Goal: Task Accomplishment & Management: Manage account settings

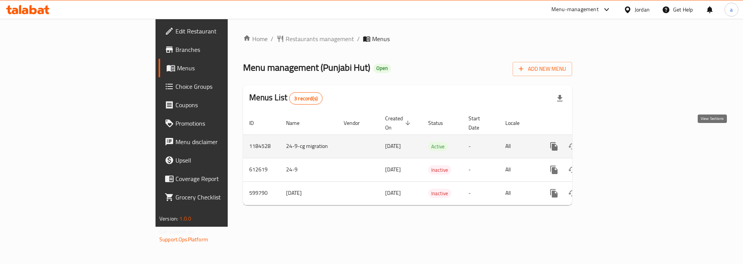
click at [614, 142] on icon "enhanced table" at bounding box center [609, 146] width 9 height 9
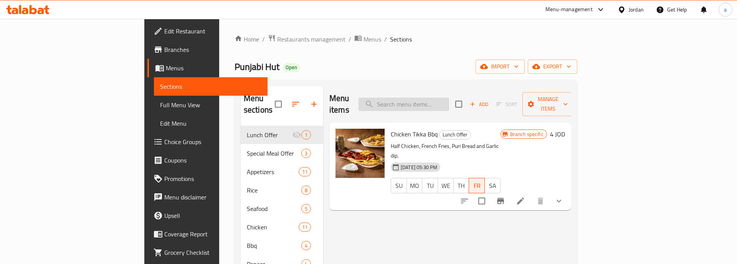
click at [421, 98] on input "search" at bounding box center [404, 104] width 91 height 13
click at [449, 99] on input "search" at bounding box center [404, 104] width 91 height 13
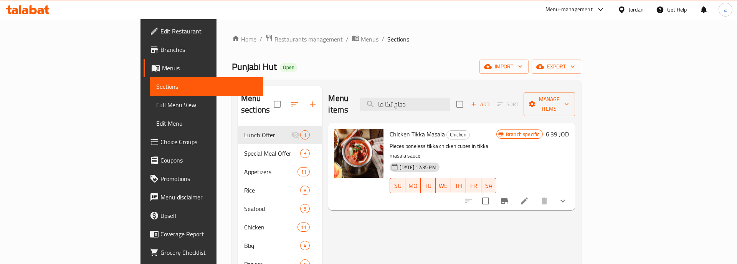
type input "دجاج تكا ما"
click at [535, 194] on li at bounding box center [524, 201] width 21 height 14
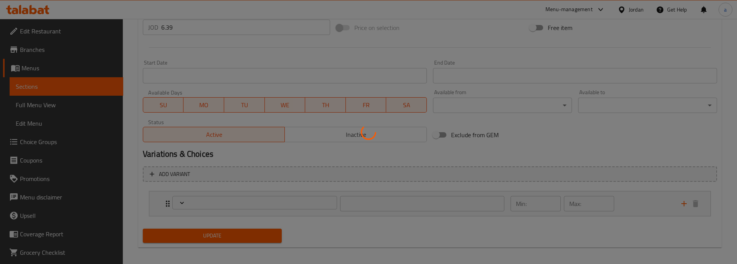
scroll to position [302, 0]
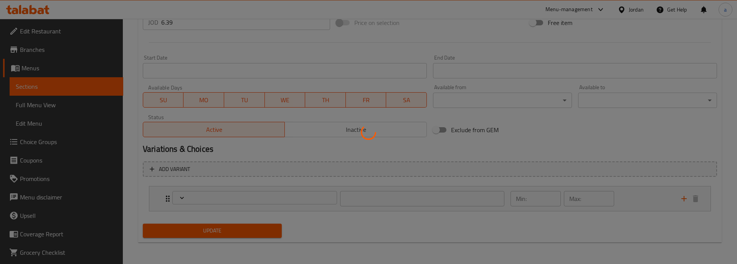
type input "أختيارك من درجات الحار:"
type input "1"
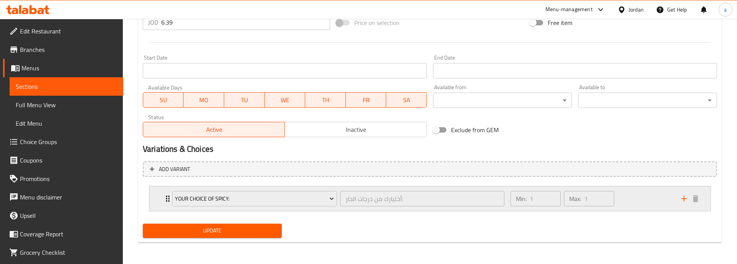
click at [625, 200] on div "Min: 1 ​ Max: 1 ​" at bounding box center [591, 198] width 171 height 25
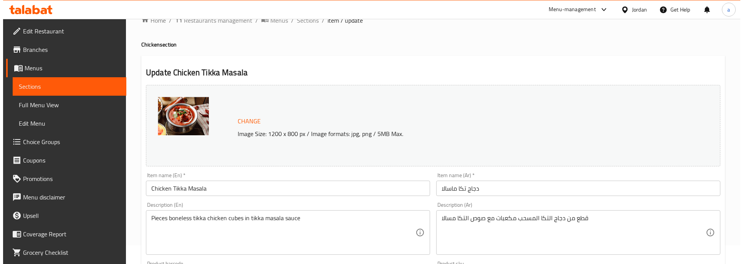
scroll to position [0, 0]
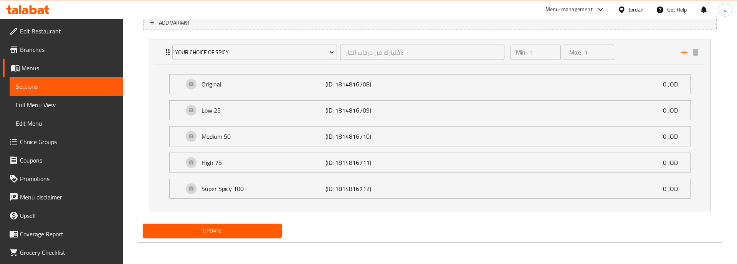
scroll to position [257, 0]
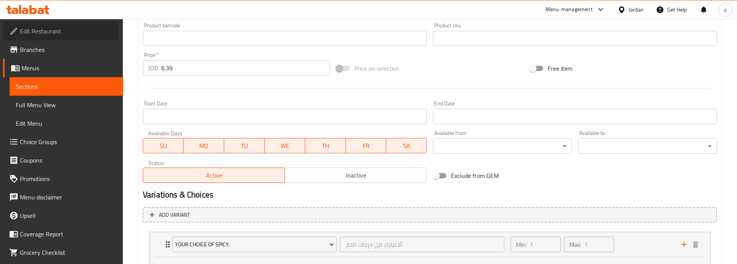
click at [60, 30] on span "Edit Restaurant" at bounding box center [68, 30] width 97 height 9
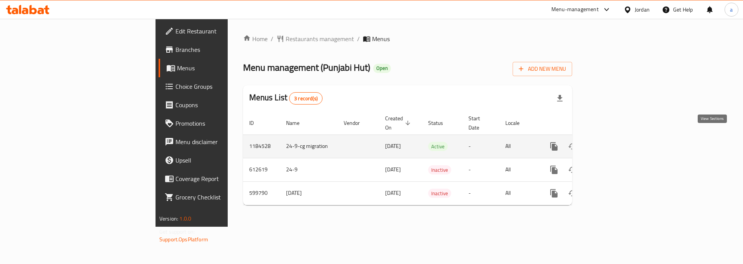
click at [614, 142] on icon "enhanced table" at bounding box center [609, 146] width 9 height 9
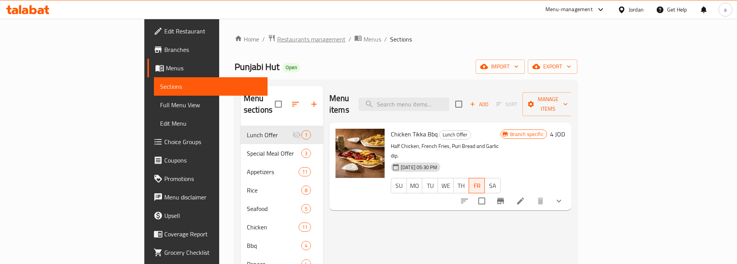
click at [277, 41] on span "Restaurants management" at bounding box center [311, 39] width 68 height 9
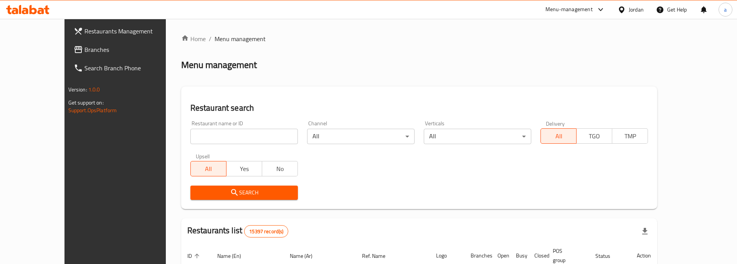
click at [79, 44] on link "Branches" at bounding box center [128, 49] width 120 height 18
